Goal: Book appointment/travel/reservation

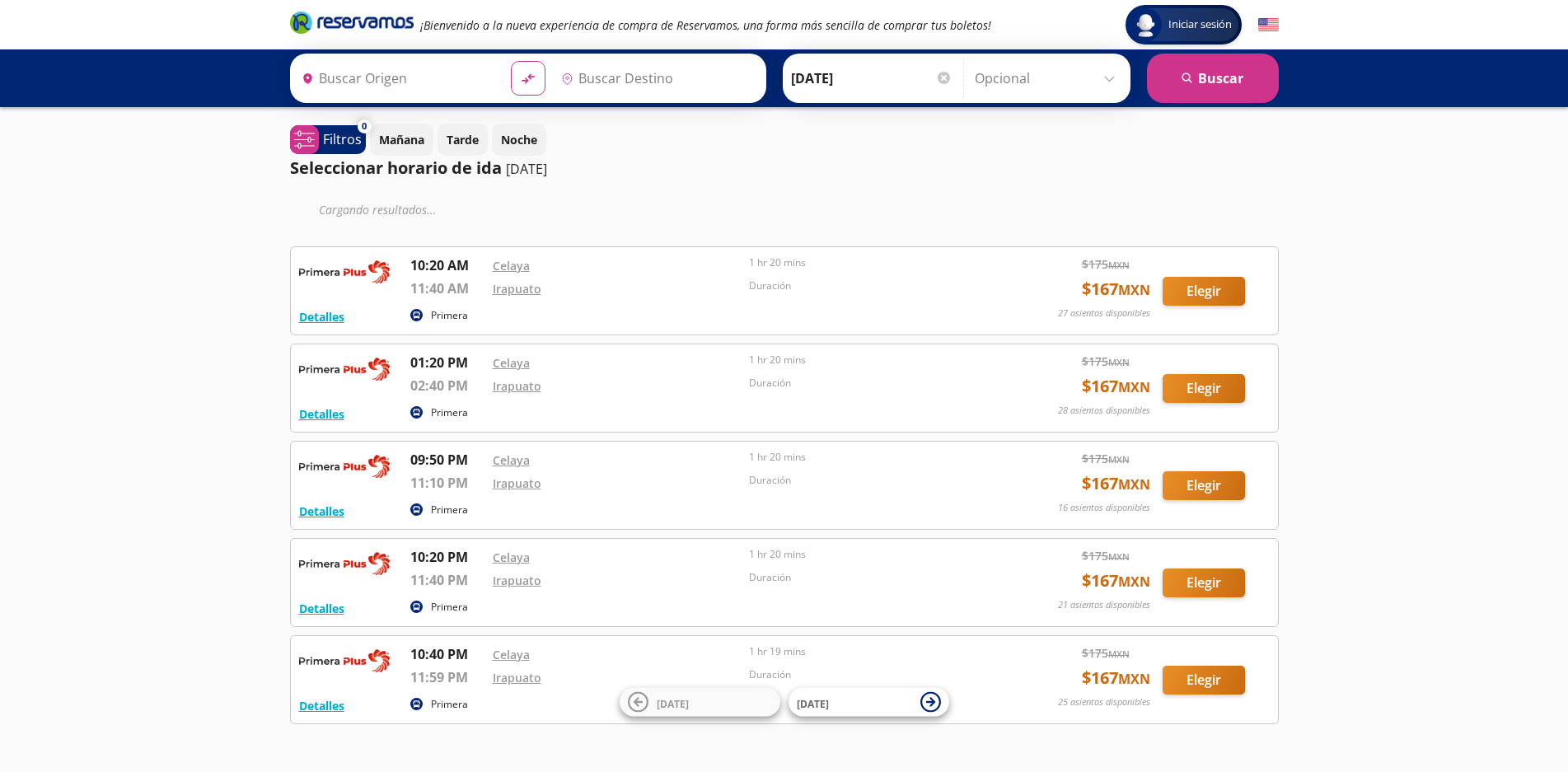
type input "[GEOGRAPHIC_DATA], [GEOGRAPHIC_DATA]"
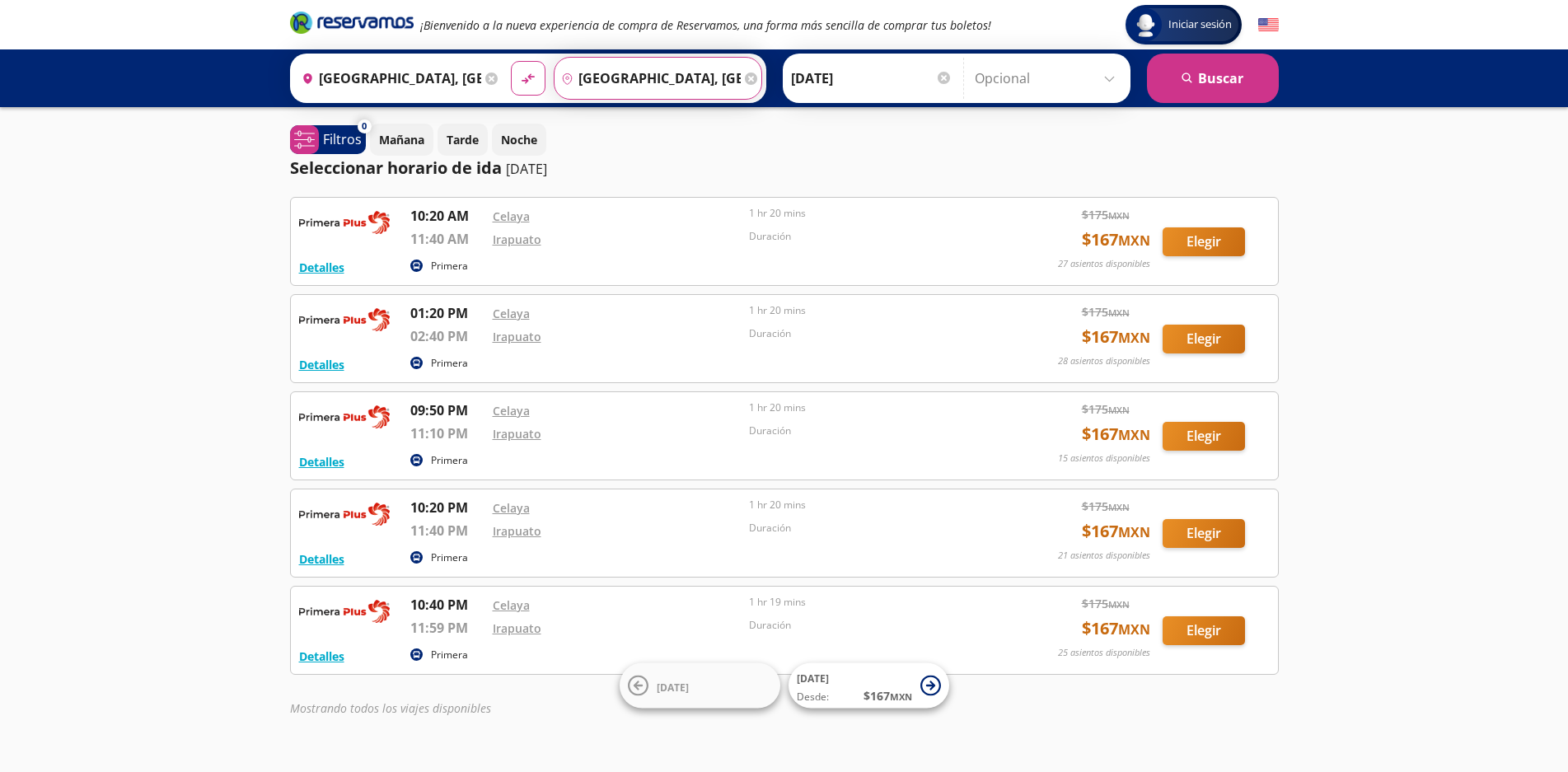
click at [721, 77] on input "[GEOGRAPHIC_DATA], [GEOGRAPHIC_DATA]" at bounding box center [647, 77] width 187 height 41
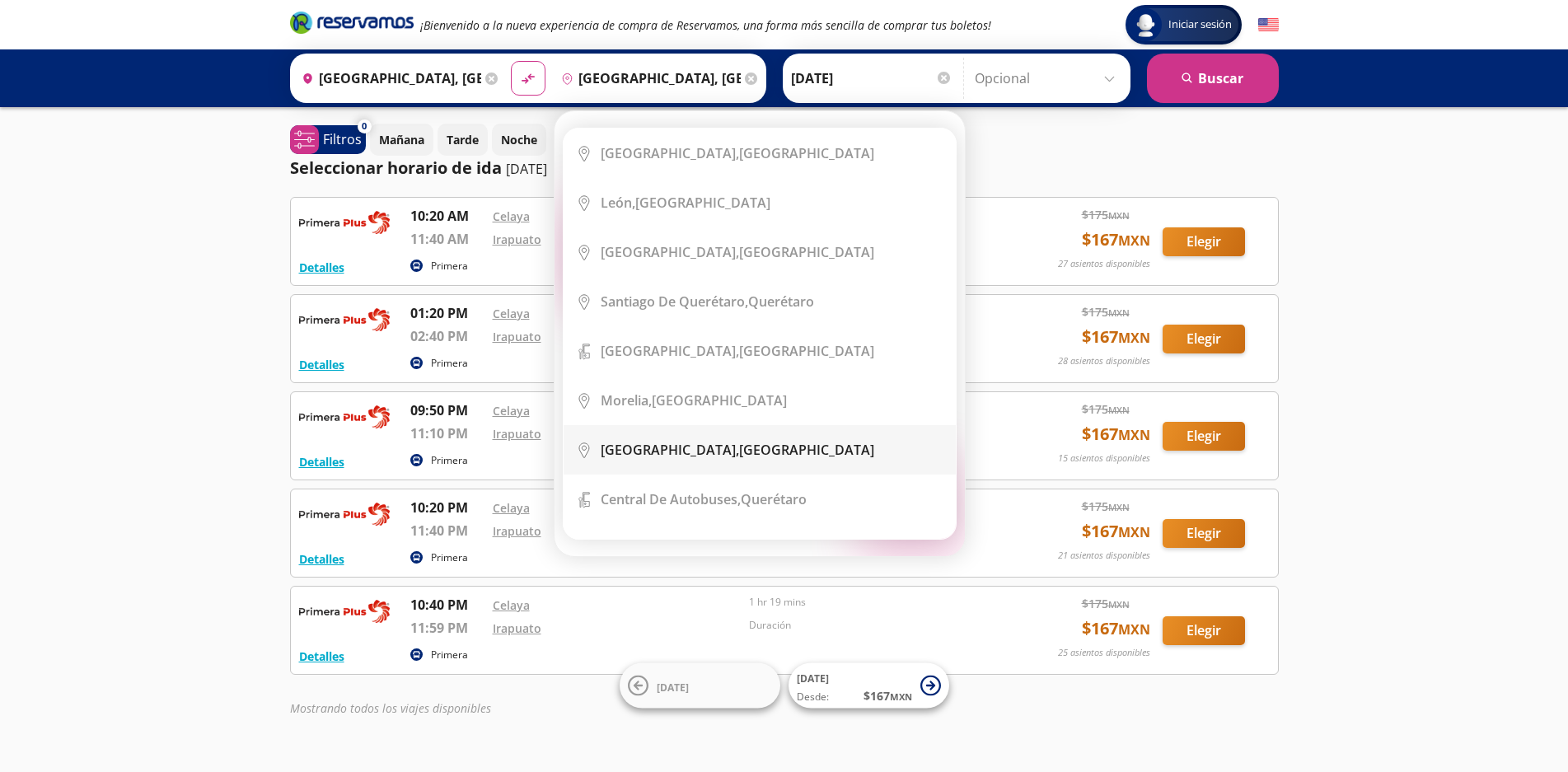
click at [745, 454] on div "[GEOGRAPHIC_DATA], [GEOGRAPHIC_DATA]" at bounding box center [738, 450] width 273 height 18
type input "[GEOGRAPHIC_DATA], [GEOGRAPHIC_DATA]"
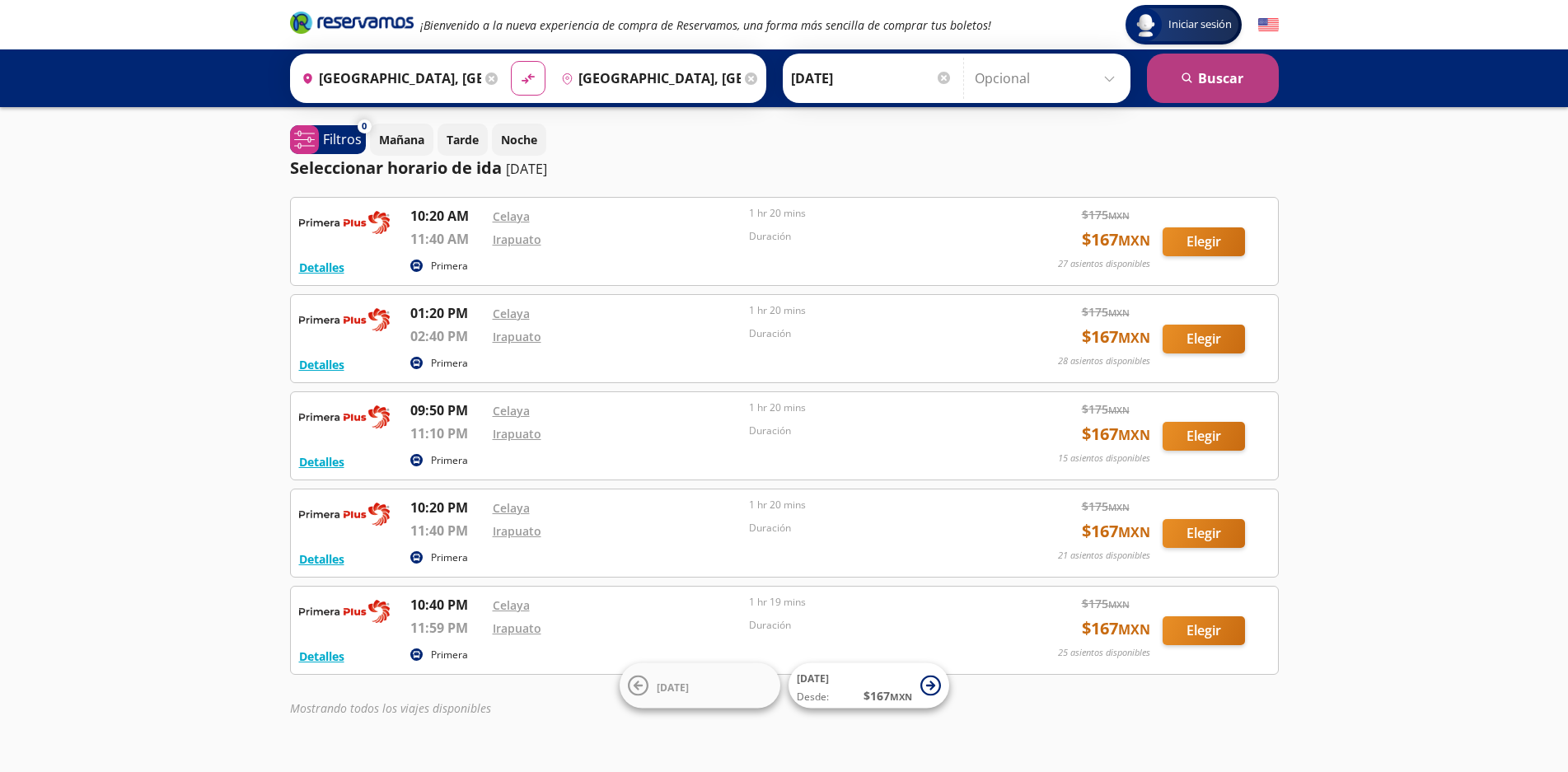
click at [1220, 76] on button "search [GEOGRAPHIC_DATA]" at bounding box center [1213, 78] width 132 height 49
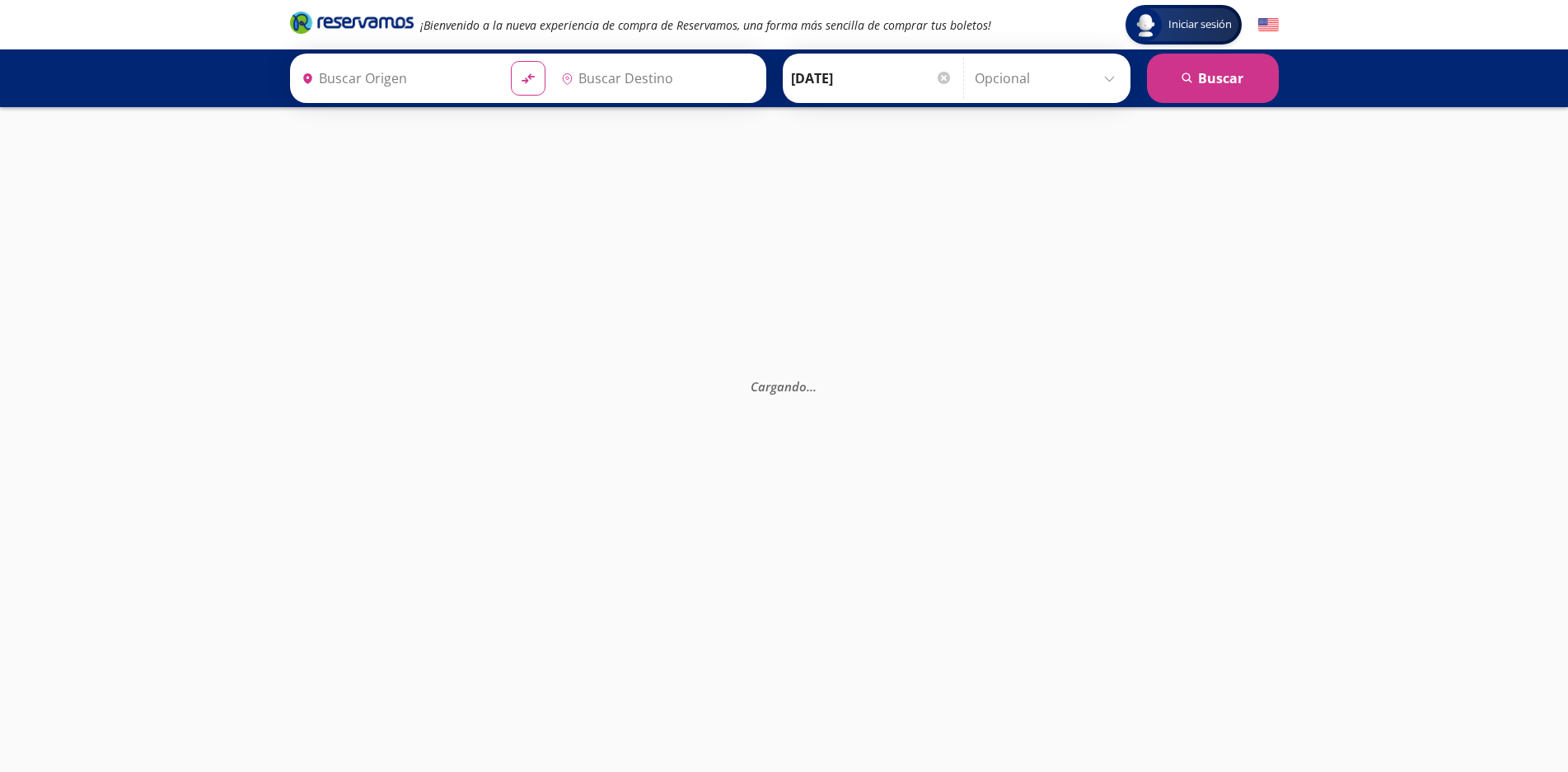
type input "[GEOGRAPHIC_DATA], [GEOGRAPHIC_DATA]"
